Goal: Task Accomplishment & Management: Manage account settings

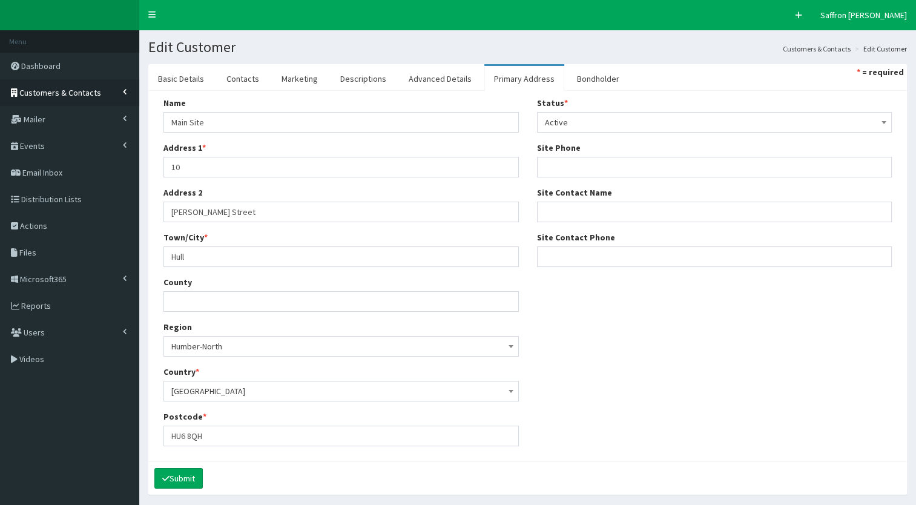
click at [78, 88] on span "Customers & Contacts" at bounding box center [60, 92] width 82 height 11
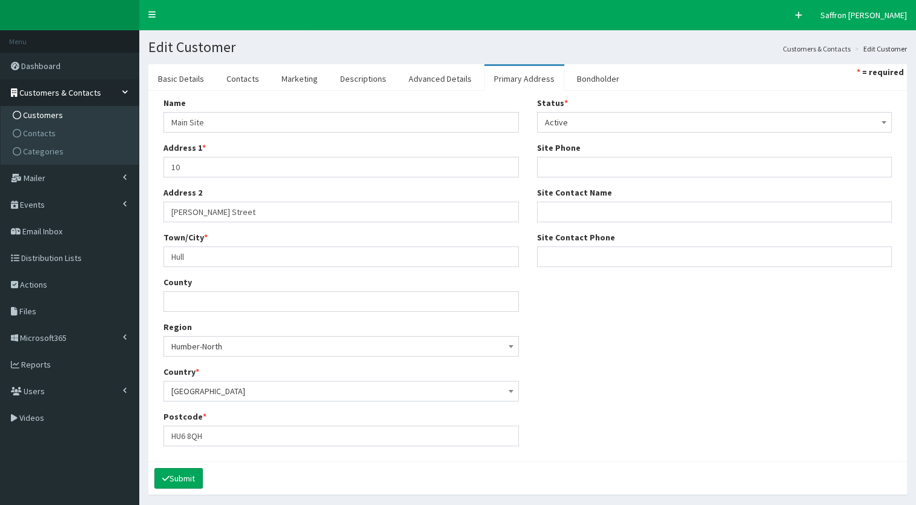
click at [52, 110] on span "Customers" at bounding box center [43, 115] width 40 height 11
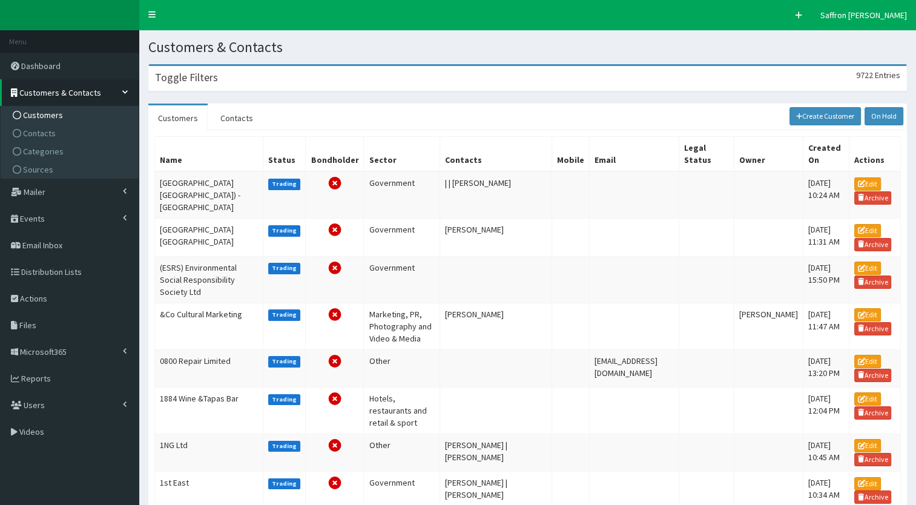
click at [260, 81] on div "Toggle Filters 9722 Entries" at bounding box center [527, 78] width 757 height 25
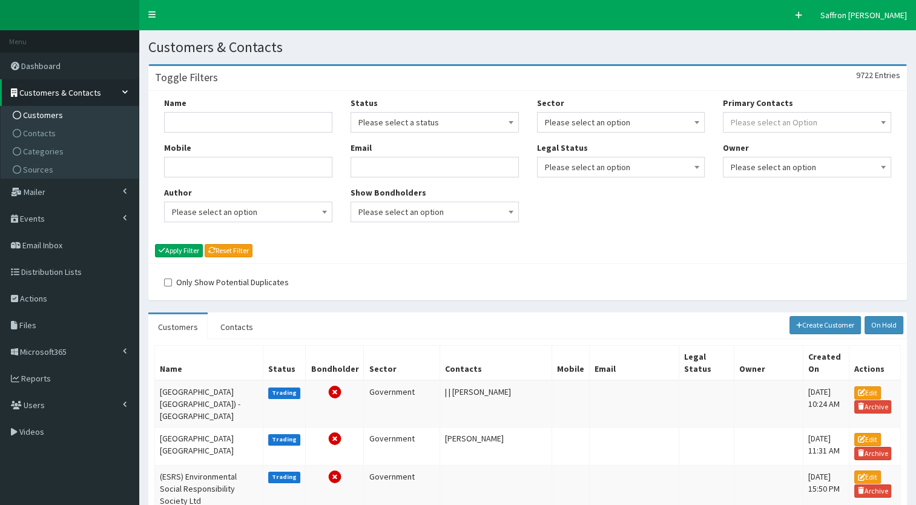
click at [253, 137] on div "Name Mobile Author Please select an option Developer Paige McGowan Diana Taylor…" at bounding box center [248, 164] width 186 height 134
click at [244, 126] on input "Name" at bounding box center [248, 122] width 168 height 21
type input "john good"
click at [155, 244] on button "Apply Filter" at bounding box center [179, 250] width 48 height 13
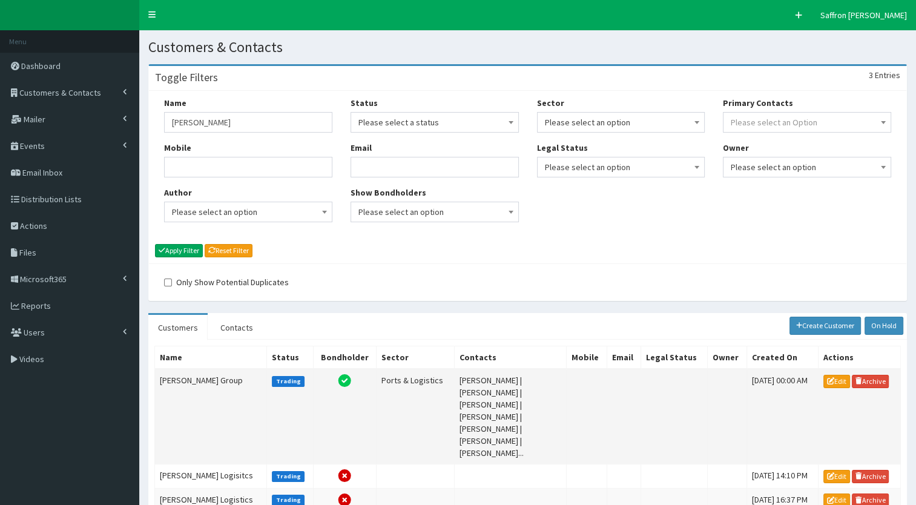
click at [194, 384] on td "John Good Group" at bounding box center [211, 417] width 112 height 96
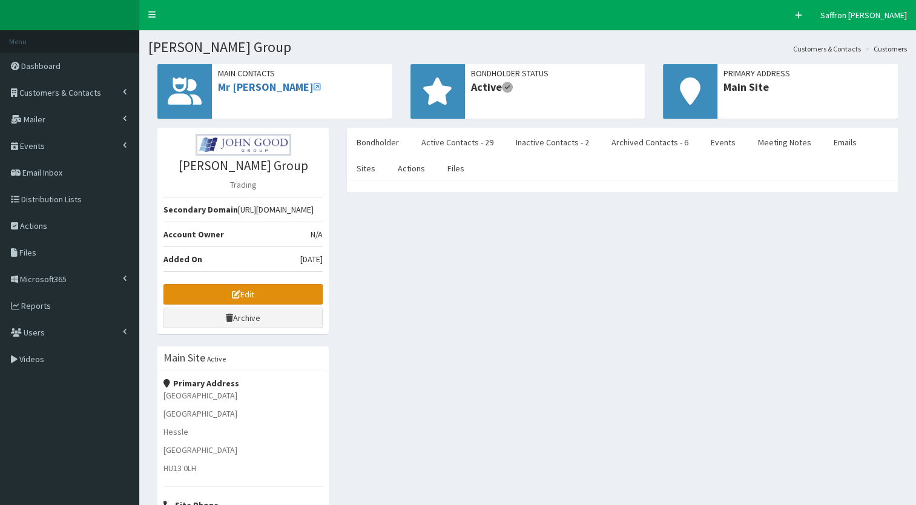
click at [263, 296] on link "Edit" at bounding box center [242, 294] width 159 height 21
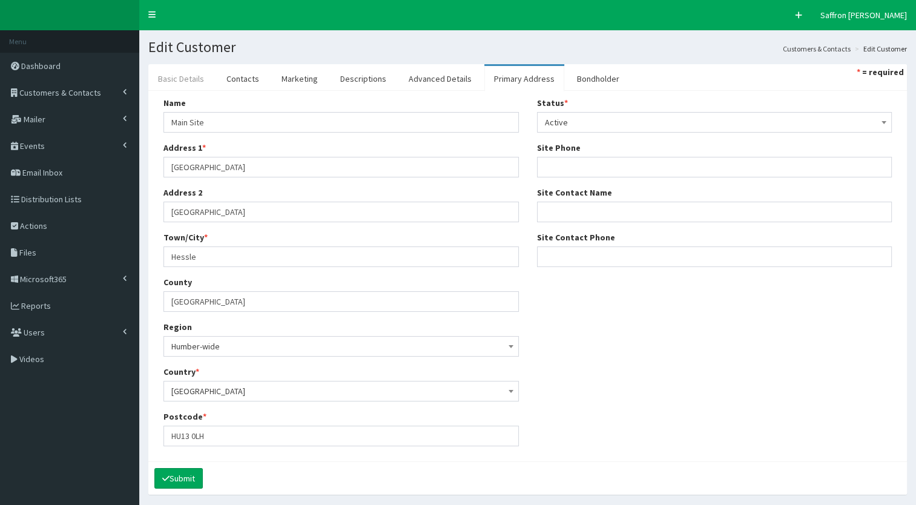
click at [200, 75] on link "Basic Details" at bounding box center [180, 78] width 65 height 25
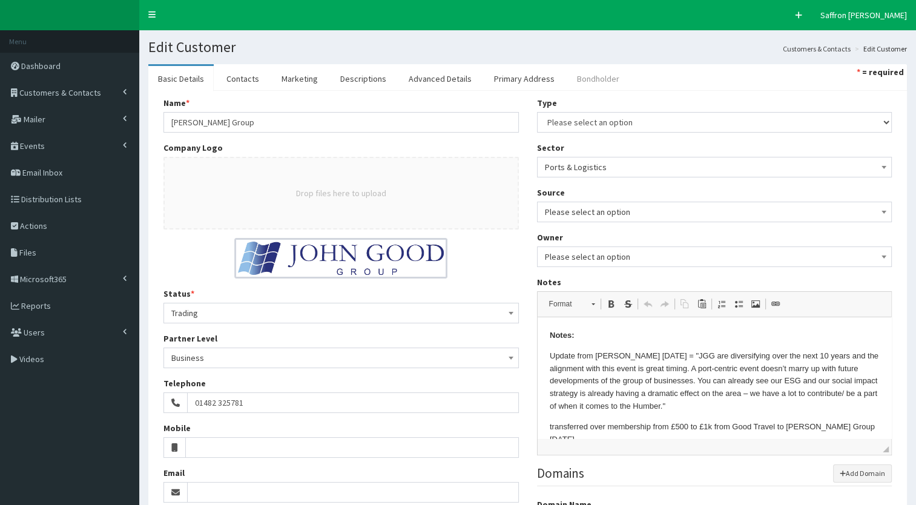
click at [567, 85] on link "Bondholder" at bounding box center [598, 78] width 62 height 25
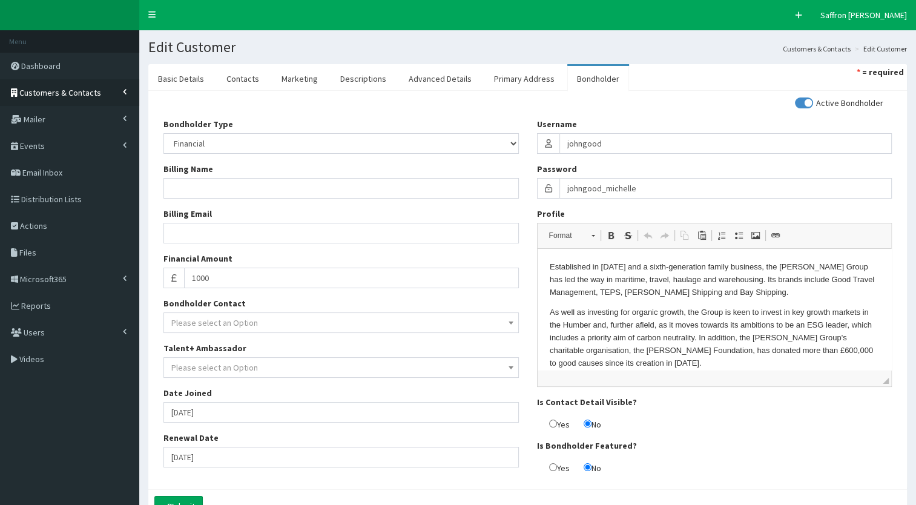
click at [68, 88] on span "Customers & Contacts" at bounding box center [60, 92] width 82 height 11
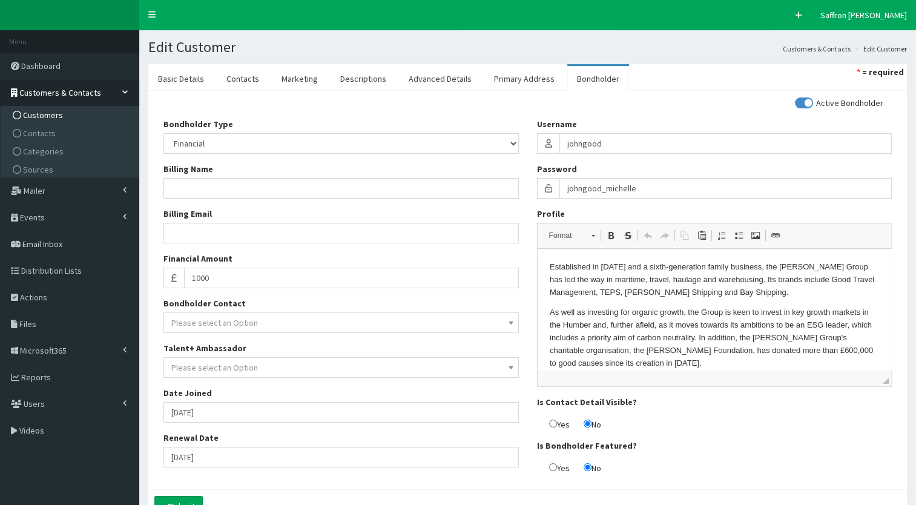
click at [54, 111] on span "Customers" at bounding box center [43, 115] width 40 height 11
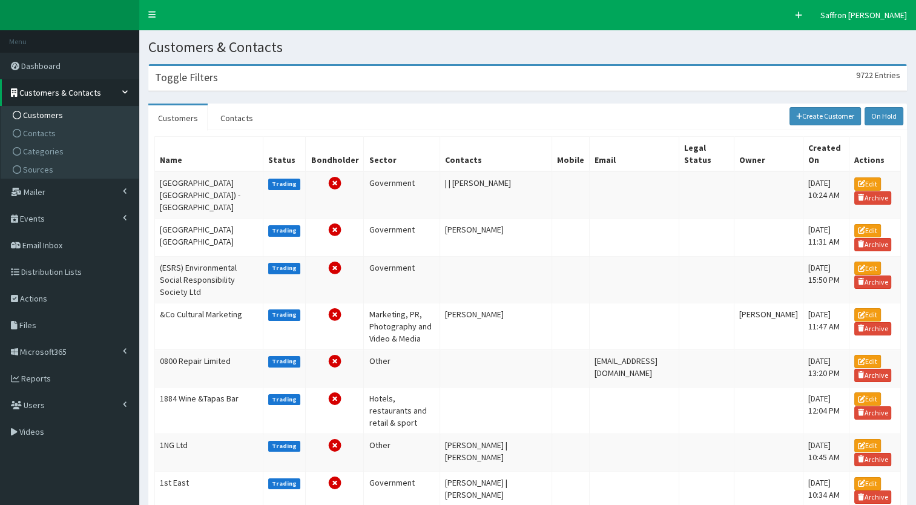
click at [247, 84] on div "Toggle Filters 9722 Entries" at bounding box center [527, 78] width 757 height 25
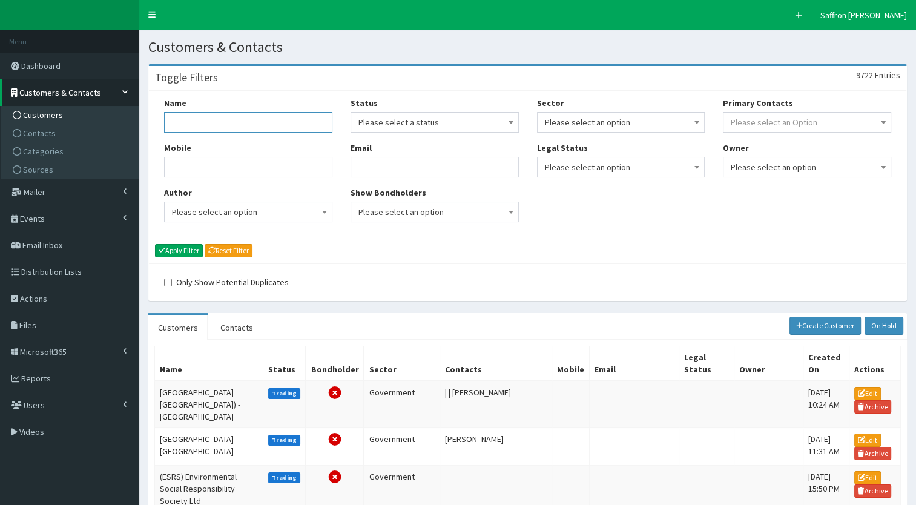
click at [224, 117] on input "Name" at bounding box center [248, 122] width 168 height 21
type input "[PERSON_NAME]"
click at [155, 244] on button "Apply Filter" at bounding box center [179, 250] width 48 height 13
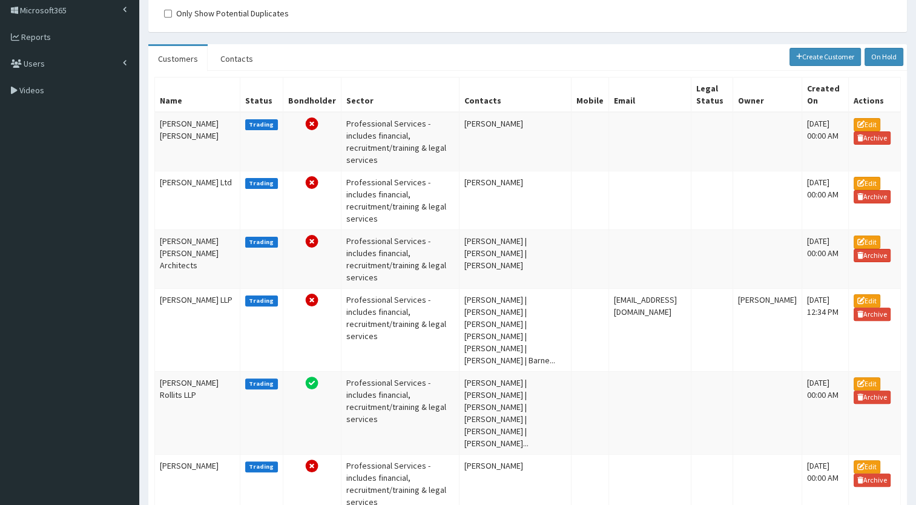
scroll to position [272, 0]
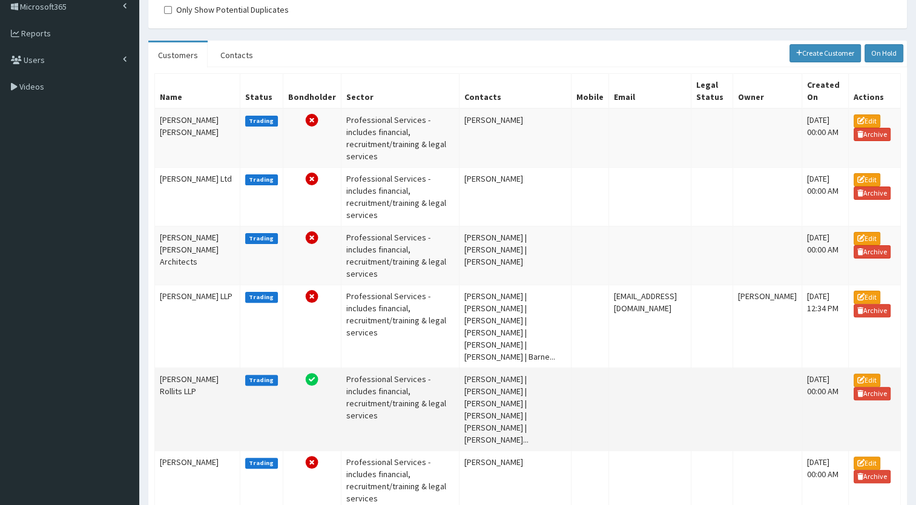
click at [186, 367] on td "[PERSON_NAME] Rollits LLP" at bounding box center [197, 408] width 85 height 83
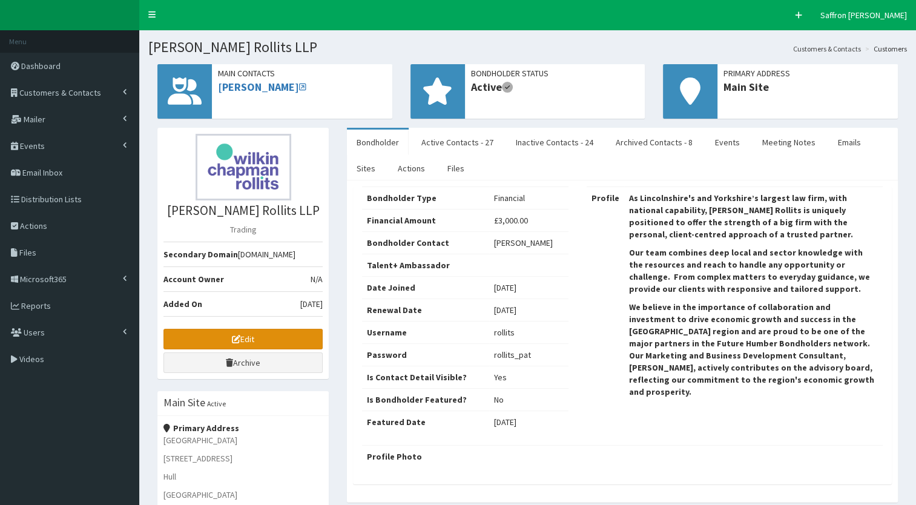
click at [274, 333] on link "Edit" at bounding box center [242, 339] width 159 height 21
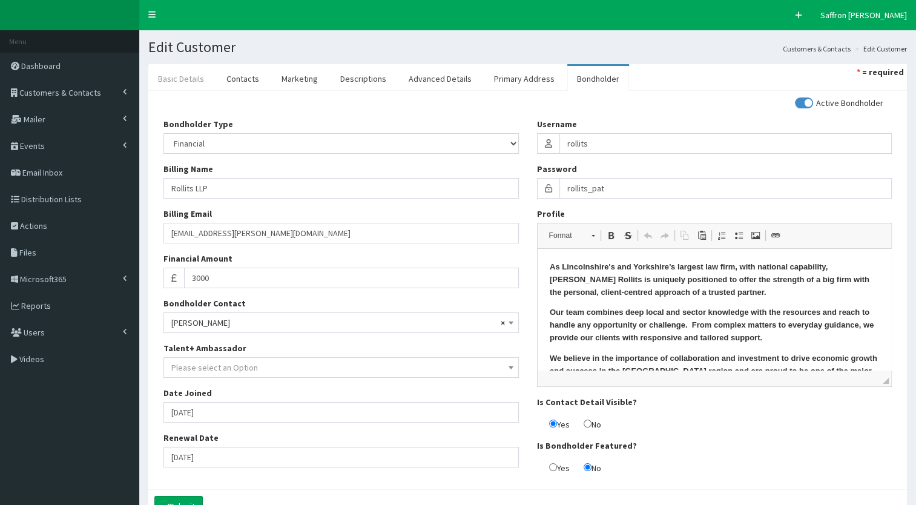
click at [191, 71] on link "Basic Details" at bounding box center [180, 78] width 65 height 25
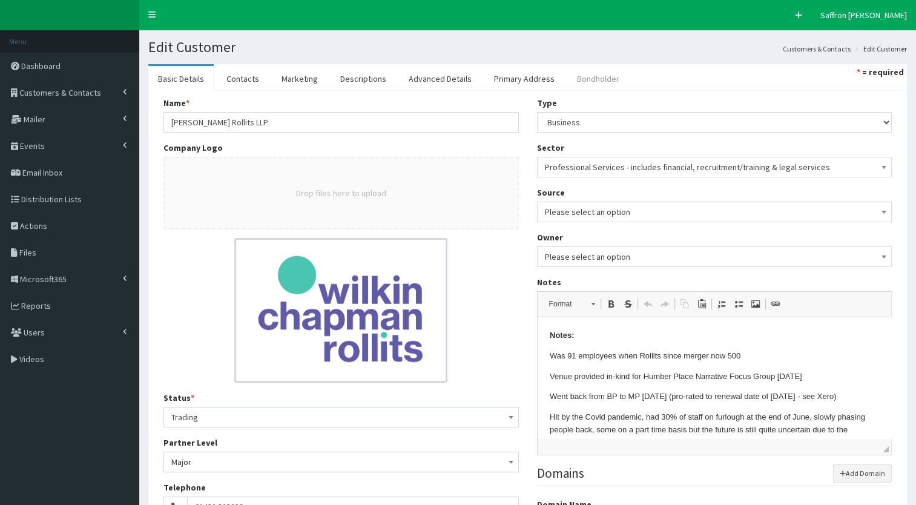
click at [574, 73] on link "Bondholder" at bounding box center [598, 78] width 62 height 25
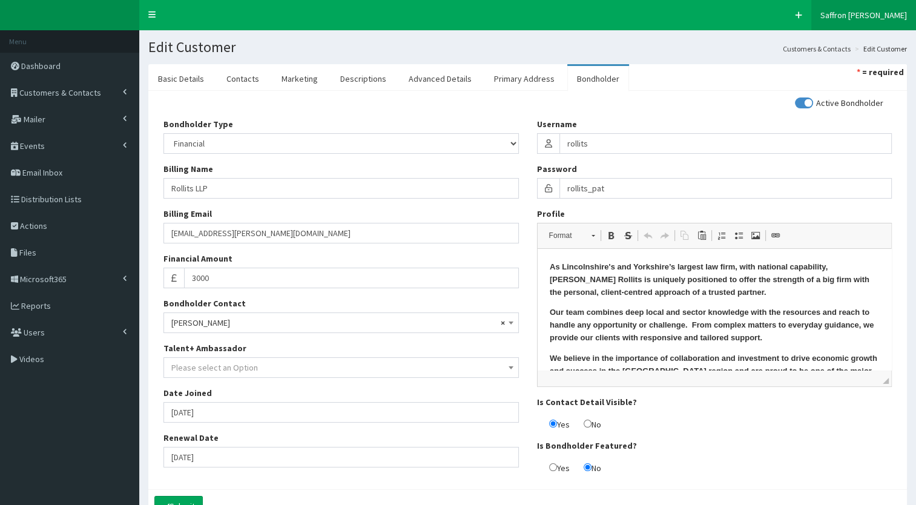
click at [881, 19] on span "Saffron [PERSON_NAME]" at bounding box center [863, 15] width 87 height 11
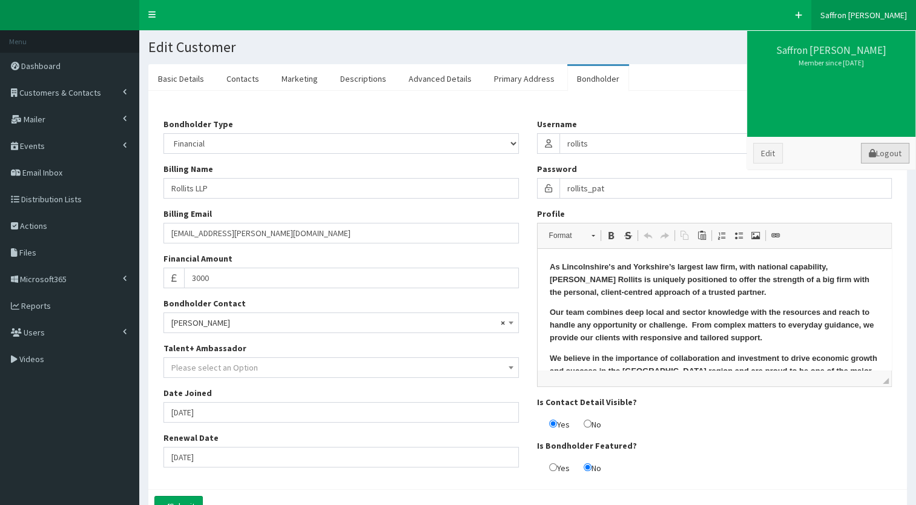
click at [879, 146] on link "Logout" at bounding box center [885, 153] width 48 height 21
